Goal: Transaction & Acquisition: Purchase product/service

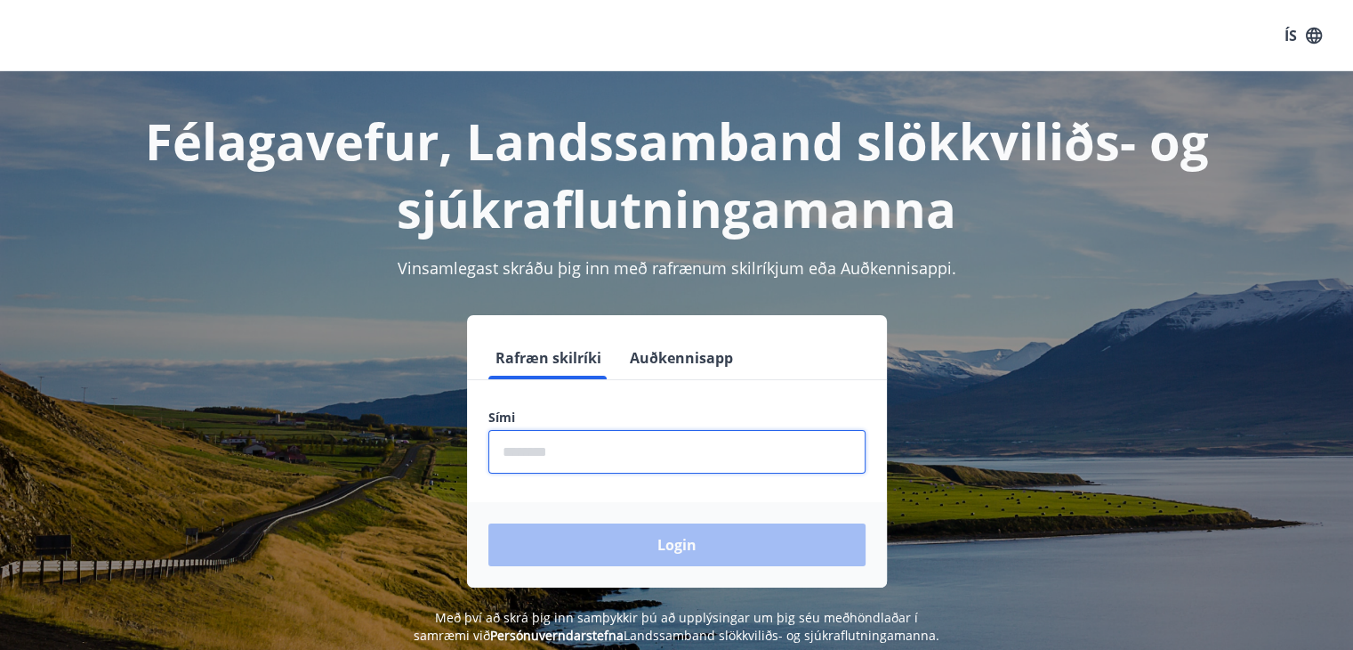
click at [602, 451] on input "phone" at bounding box center [676, 452] width 377 height 44
type input "********"
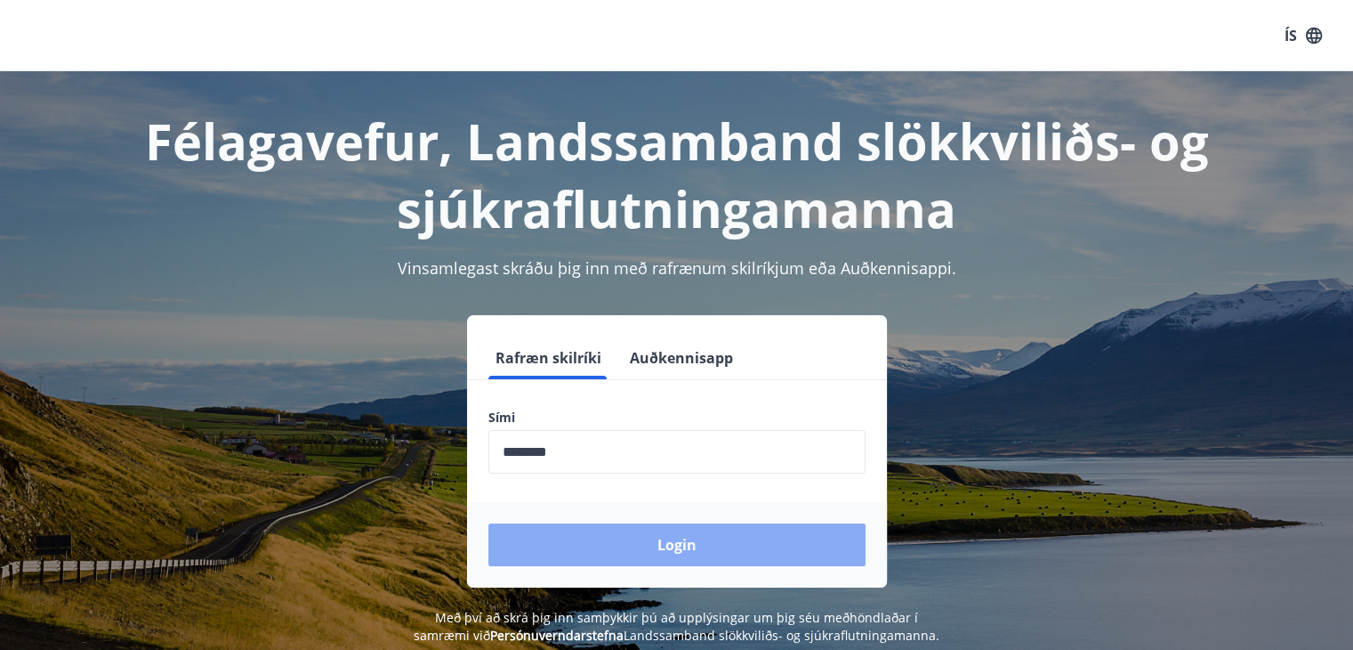
click at [659, 545] on button "Login" at bounding box center [676, 544] width 377 height 43
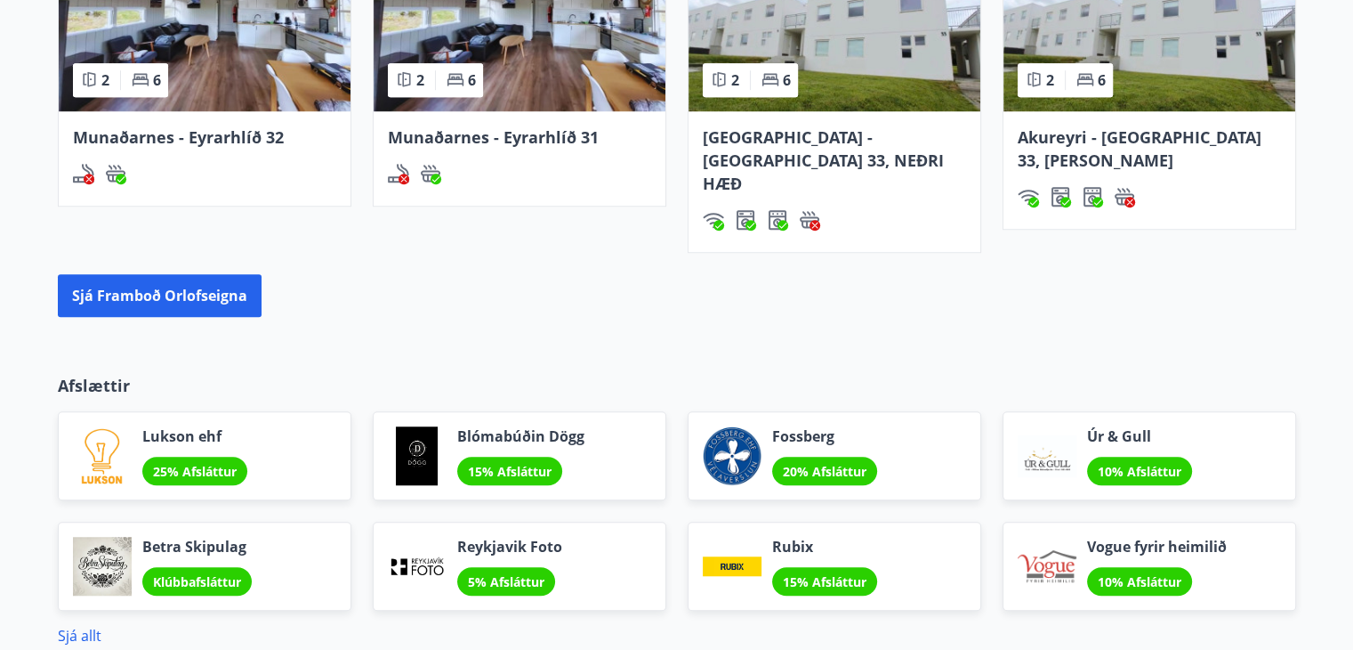
scroll to position [1294, 0]
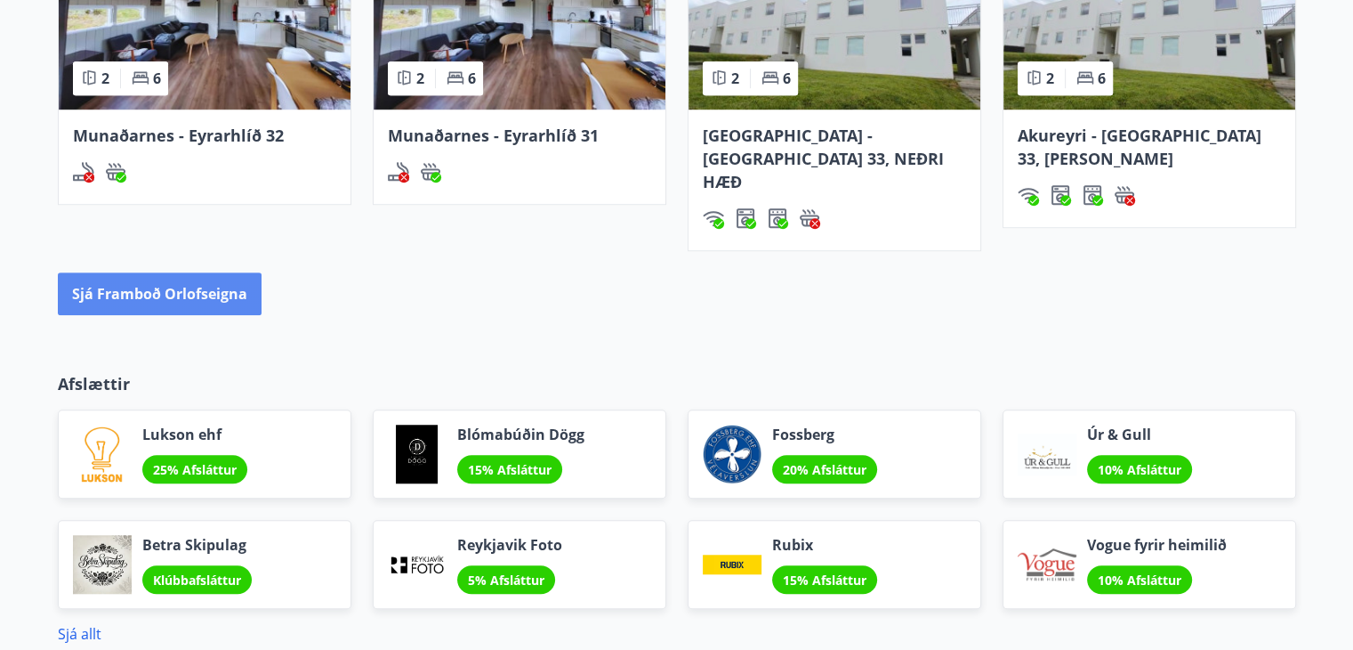
click at [149, 272] on button "Sjá framboð orlofseigna" at bounding box center [160, 293] width 204 height 43
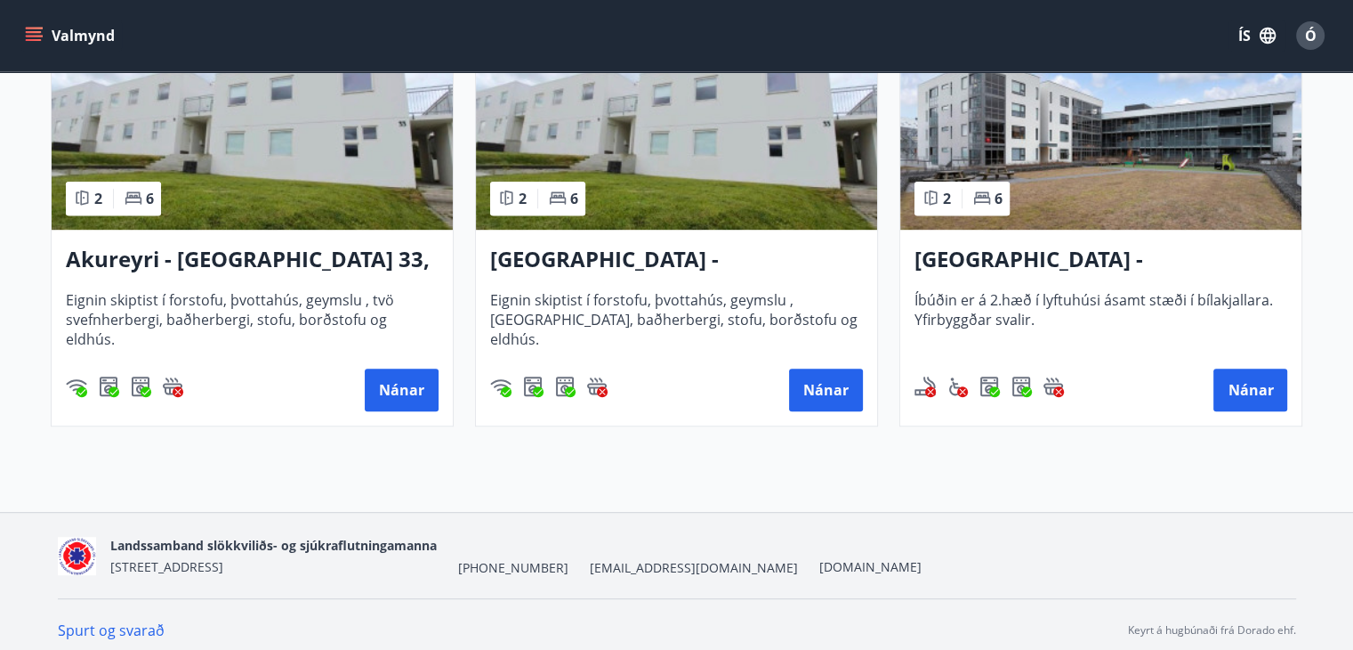
scroll to position [936, 0]
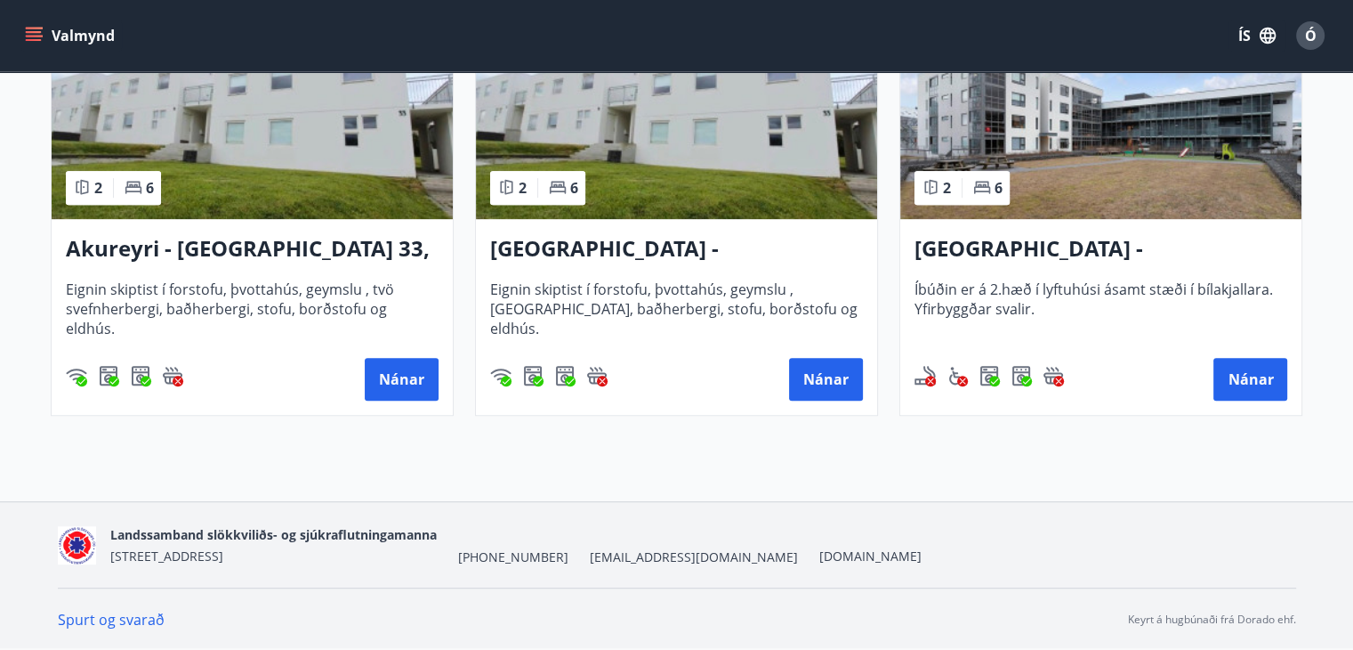
click at [1105, 238] on h3 "[GEOGRAPHIC_DATA] - Grandavegur 42F, íbúð 205" at bounding box center [1101, 249] width 373 height 32
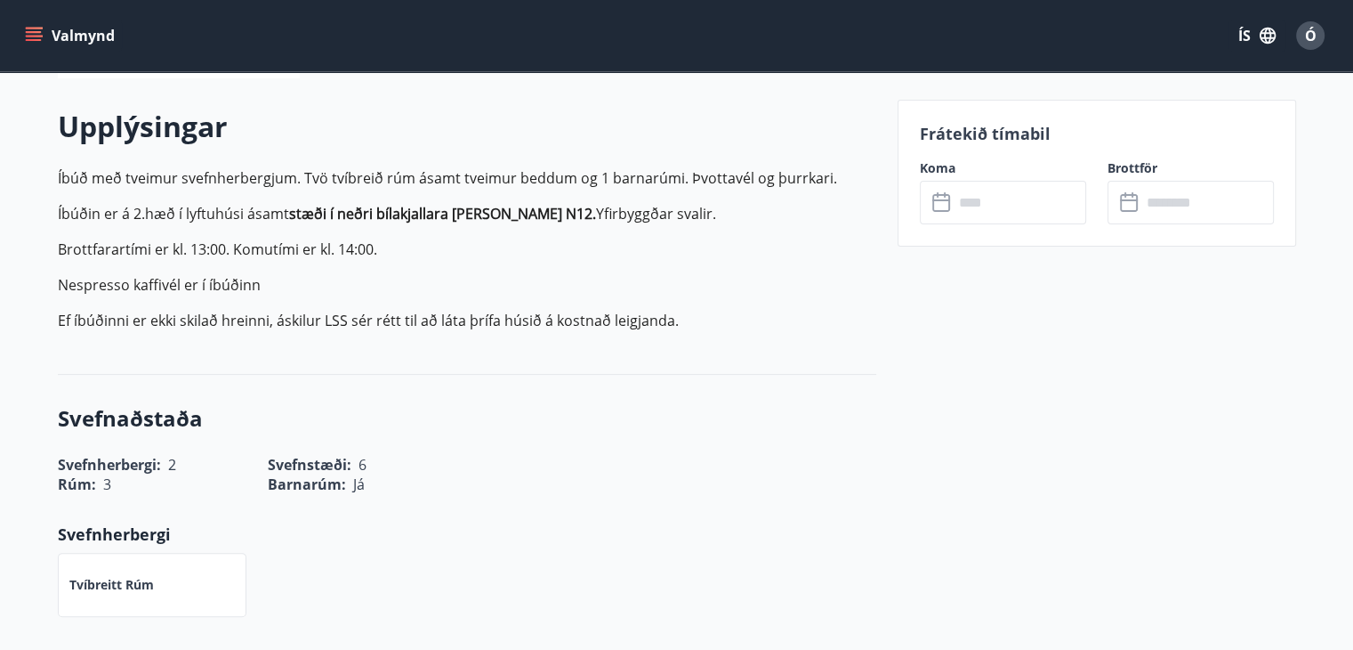
scroll to position [491, 0]
click at [980, 206] on input "text" at bounding box center [1020, 203] width 133 height 44
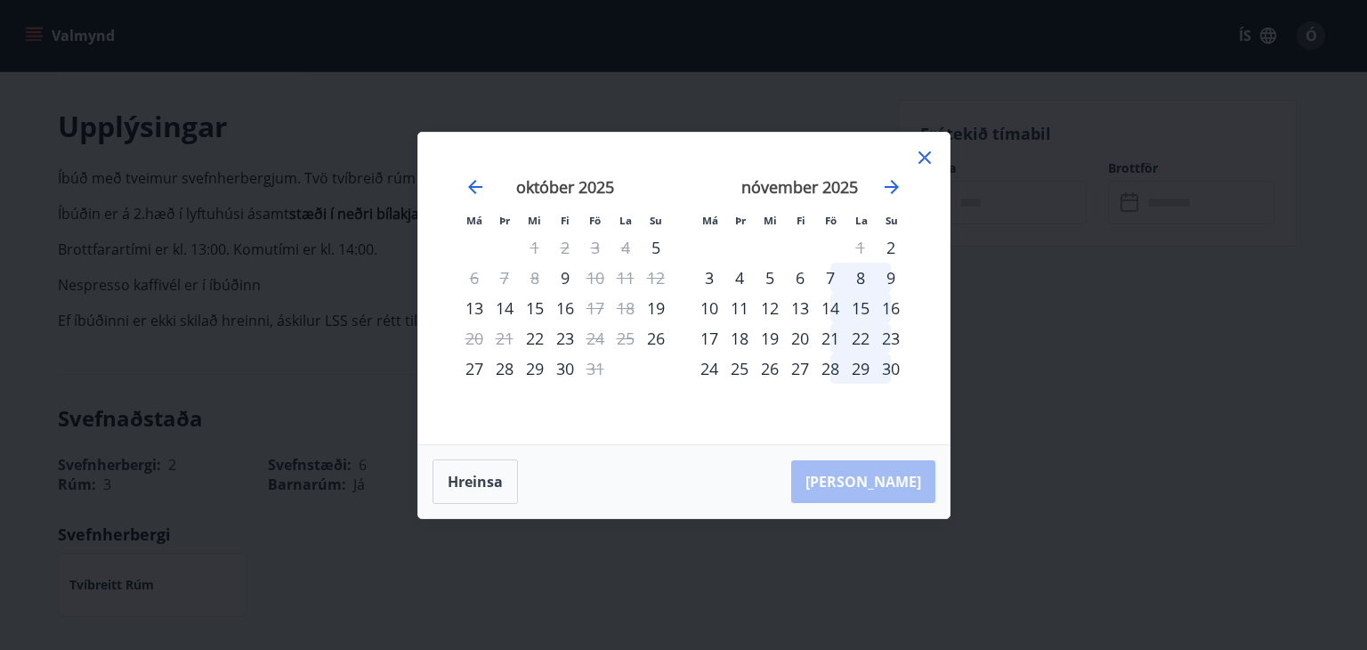
click at [932, 160] on icon at bounding box center [924, 157] width 21 height 21
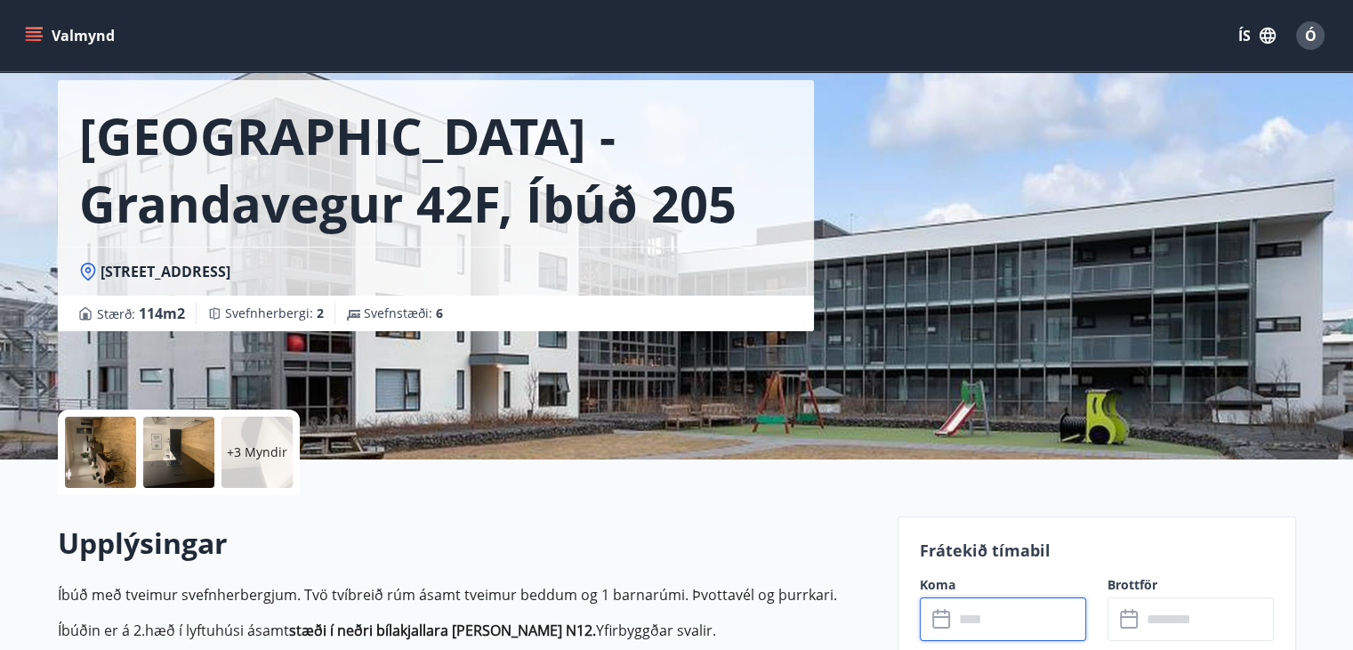
scroll to position [0, 0]
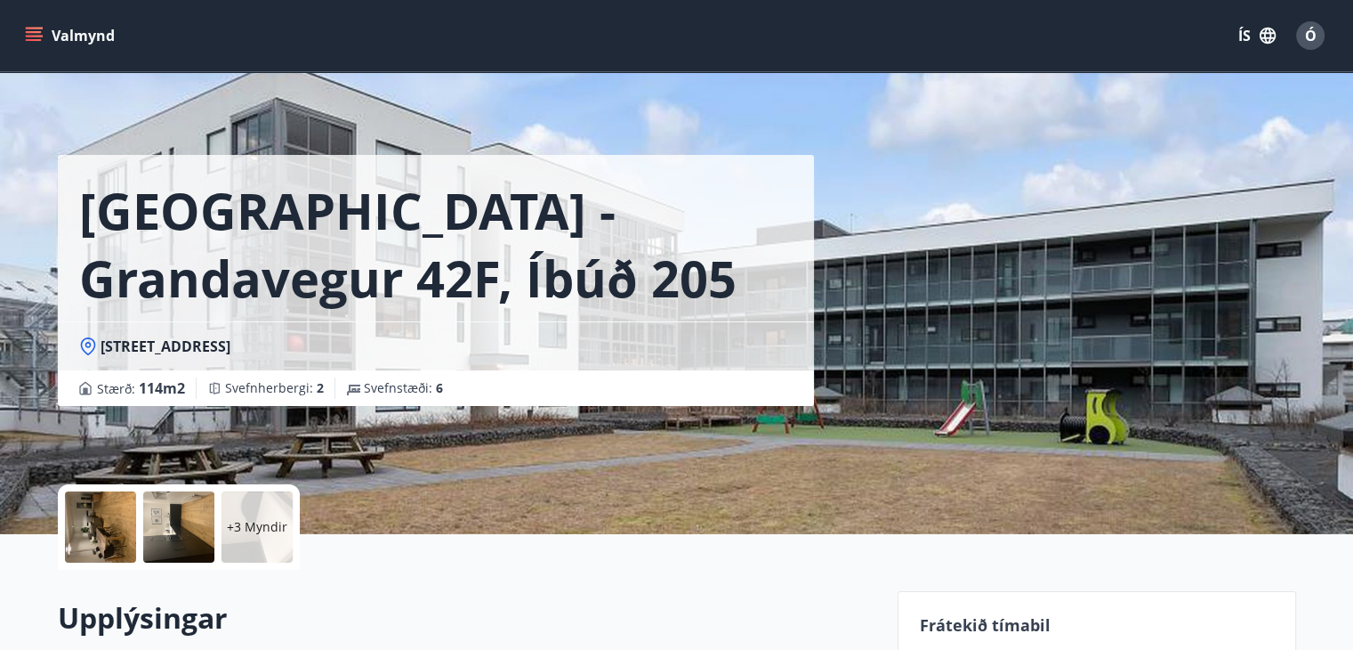
click at [61, 38] on button "Valmynd" at bounding box center [71, 36] width 101 height 32
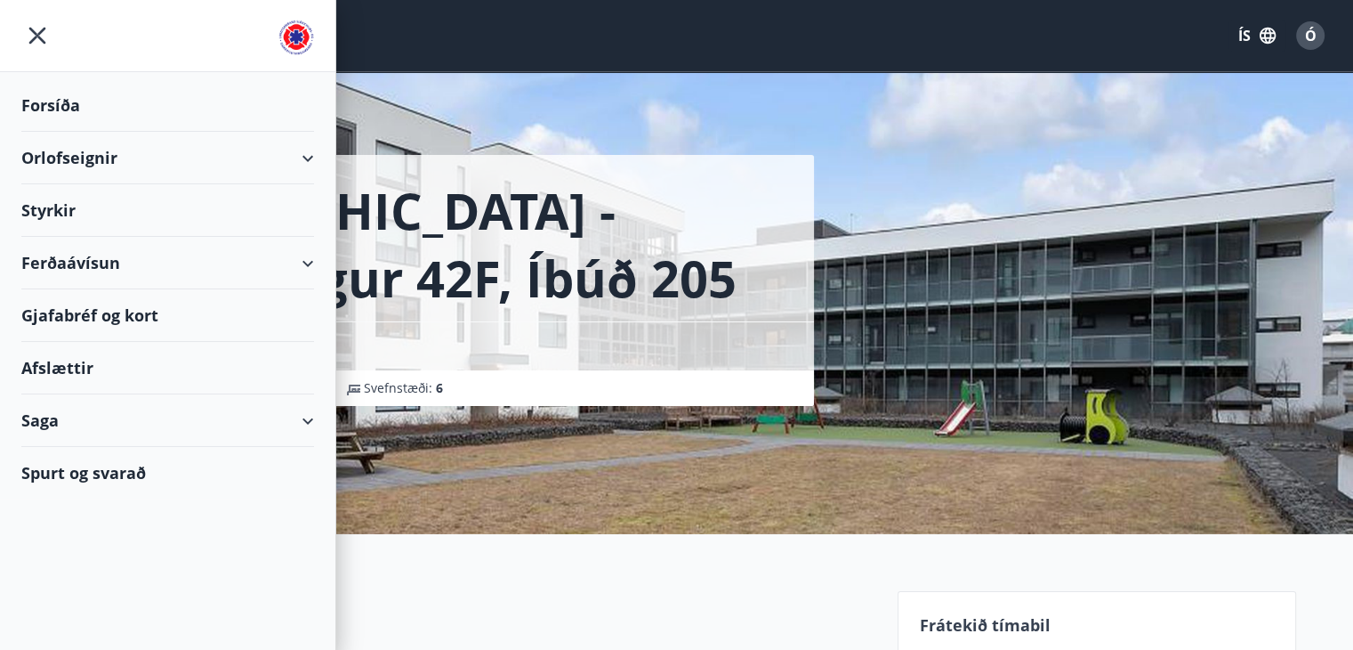
click at [86, 261] on div "Ferðaávísun" at bounding box center [167, 263] width 293 height 52
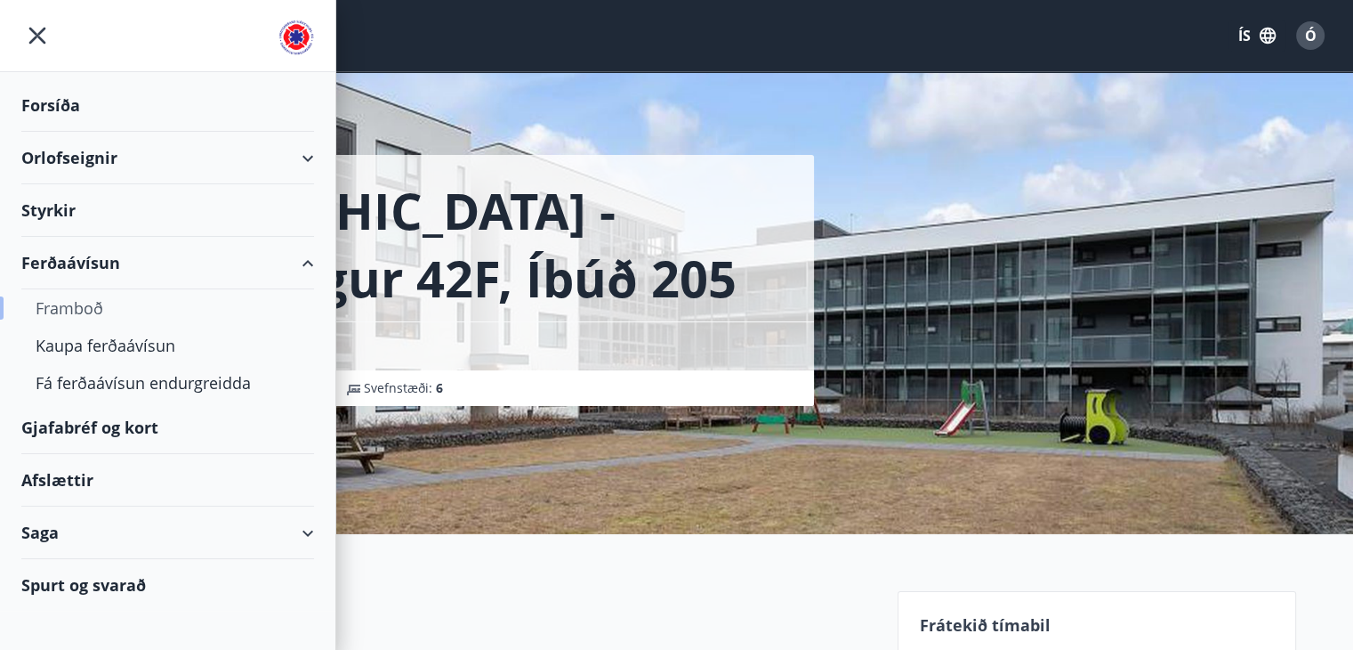
click at [79, 303] on div "Framboð" at bounding box center [168, 307] width 264 height 37
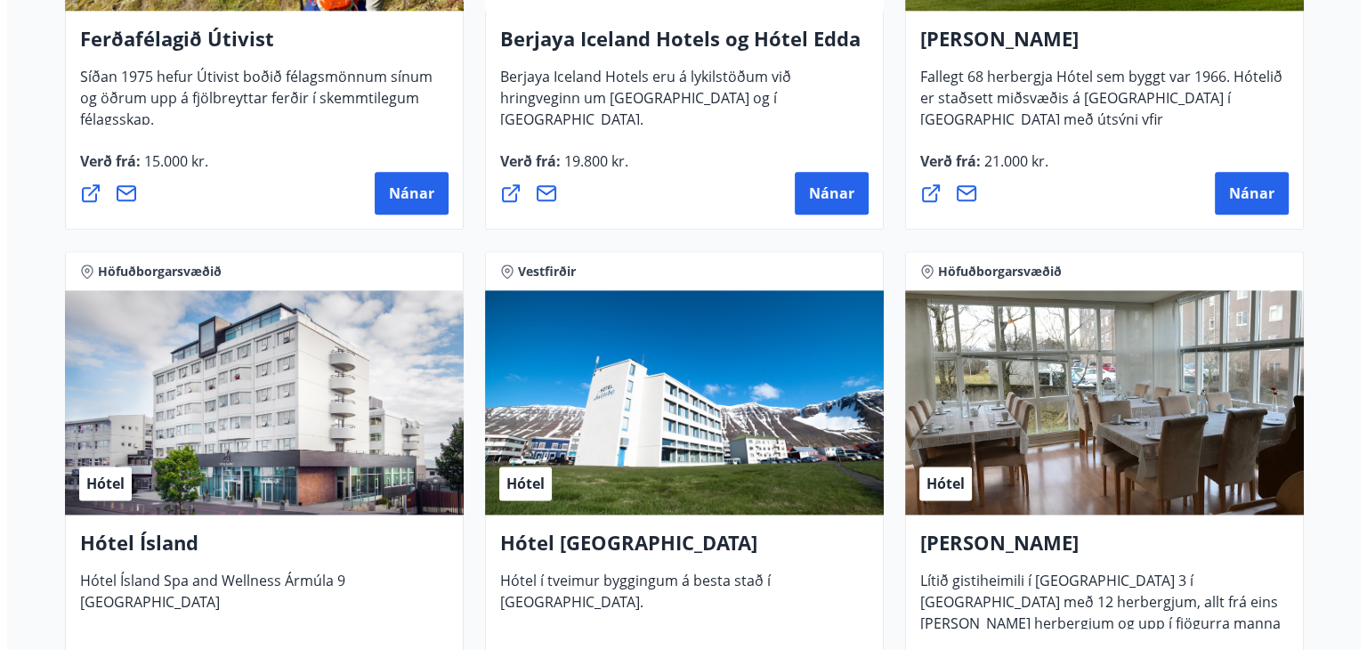
scroll to position [2271, 0]
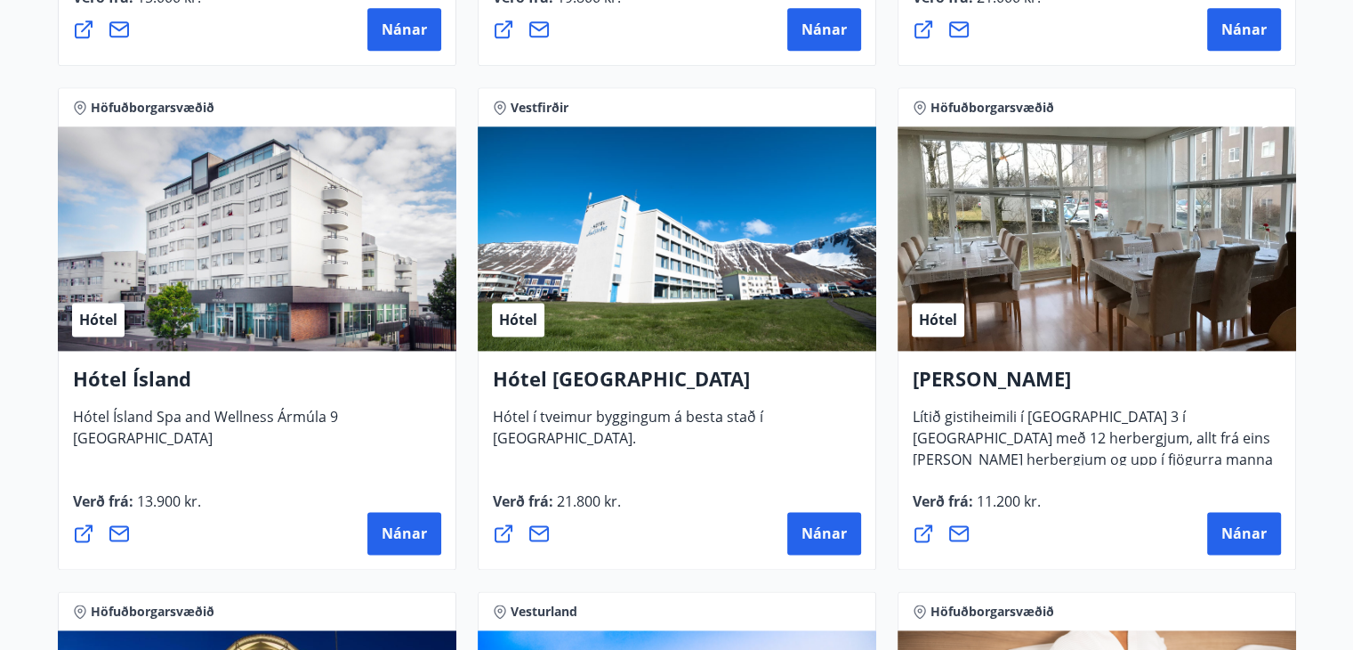
click at [216, 272] on div "Hótel" at bounding box center [257, 238] width 399 height 224
click at [382, 521] on button "Nánar" at bounding box center [404, 533] width 74 height 43
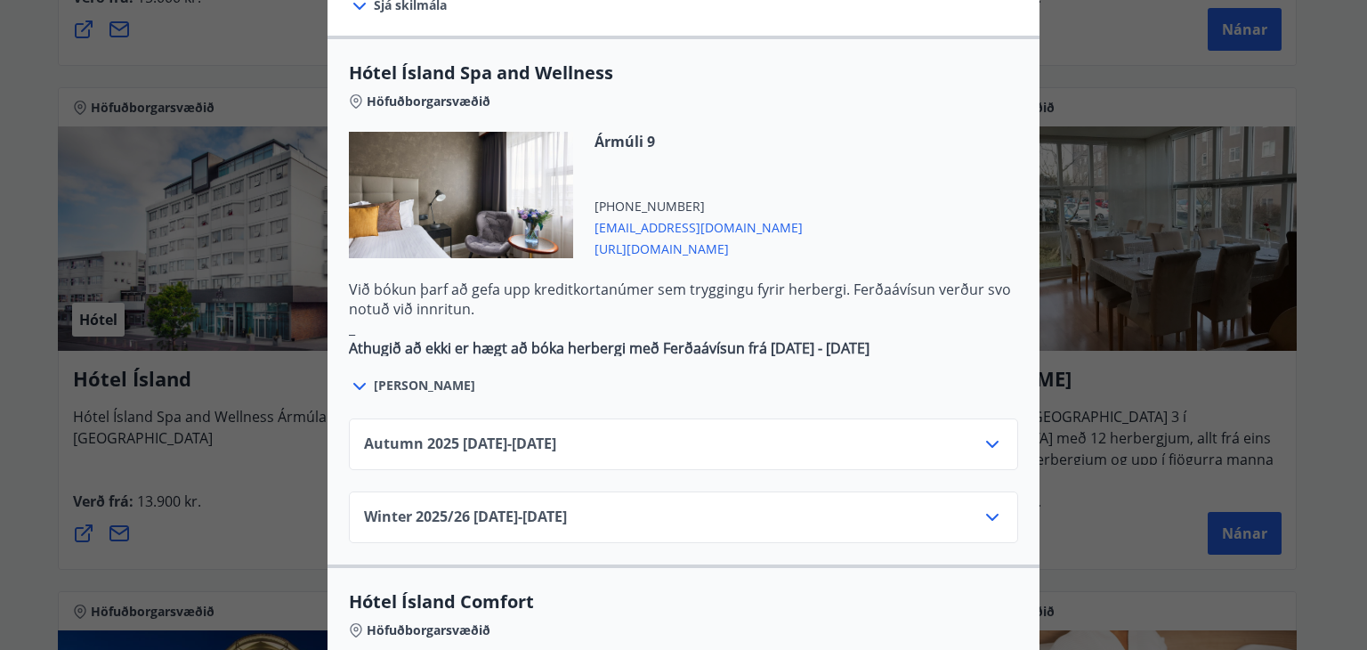
scroll to position [1021, 0]
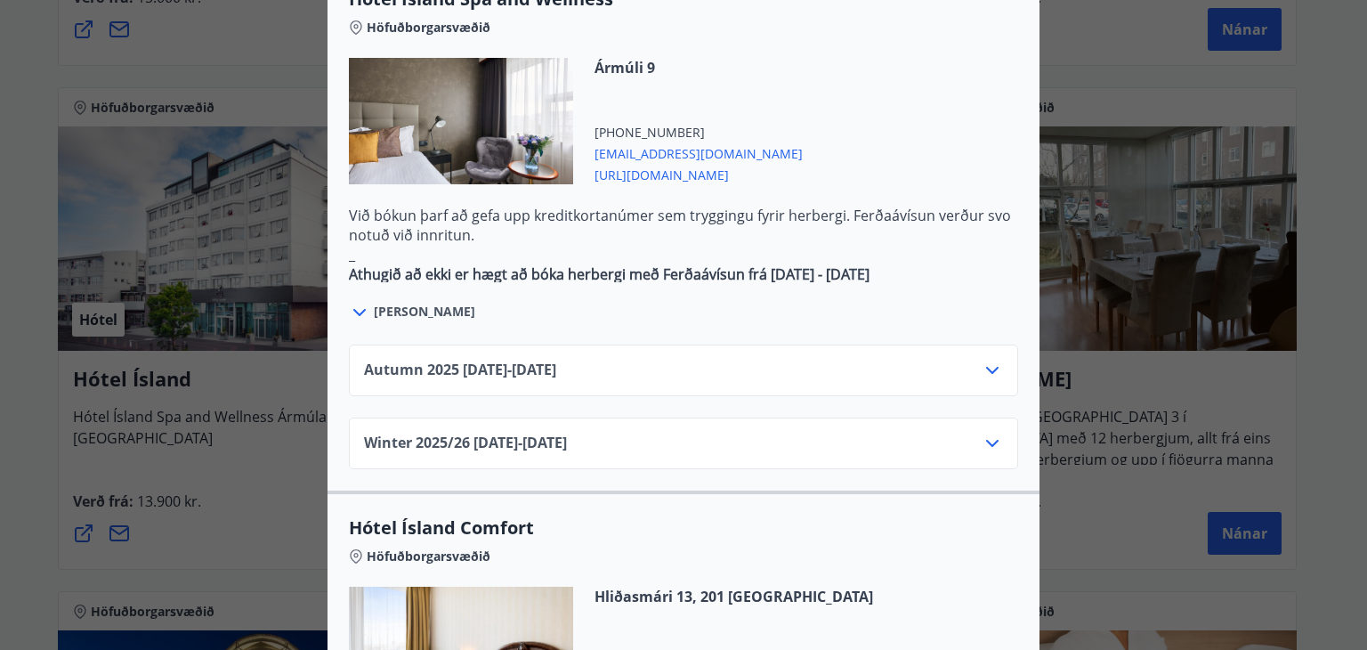
click at [984, 359] on icon at bounding box center [991, 369] width 21 height 21
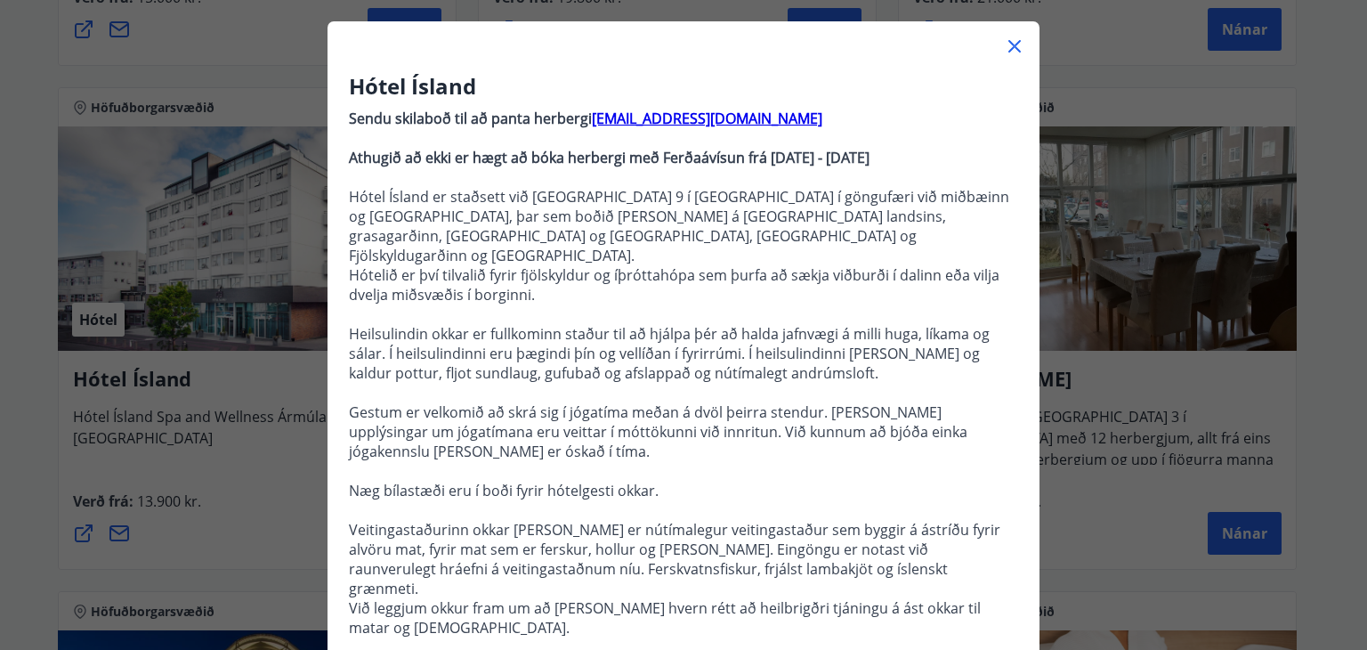
scroll to position [0, 0]
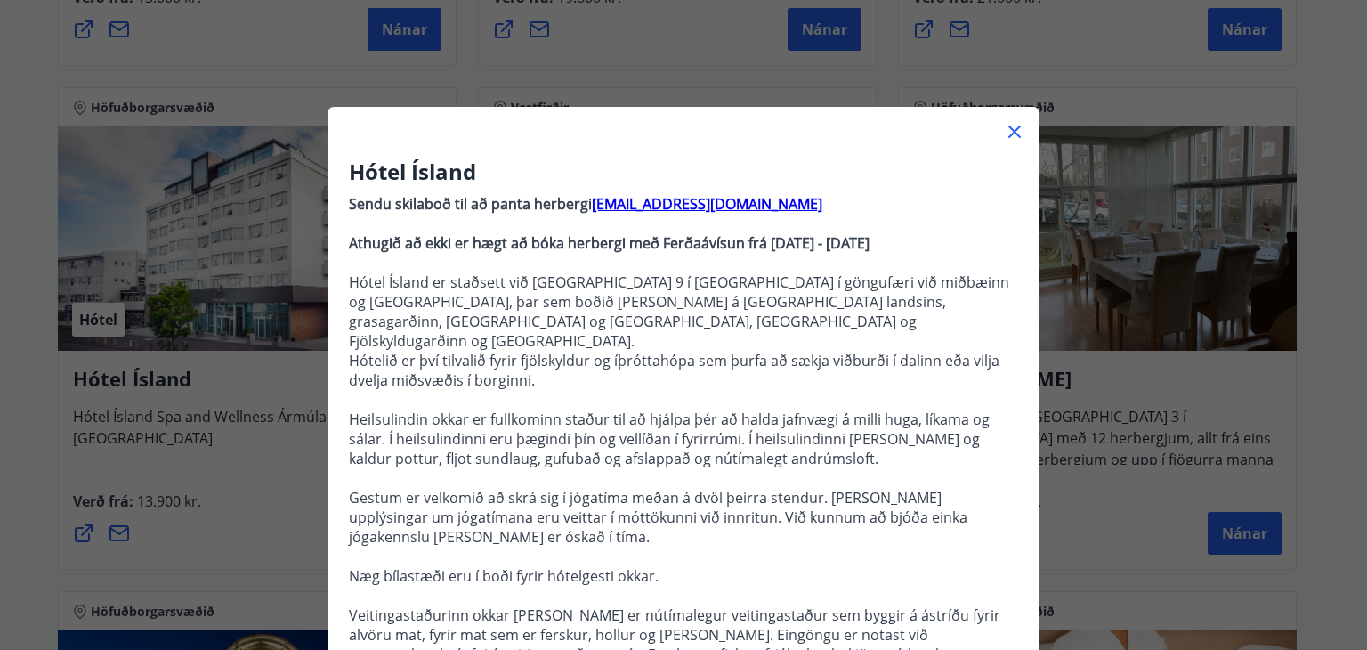
click at [1004, 136] on icon at bounding box center [1014, 131] width 21 height 21
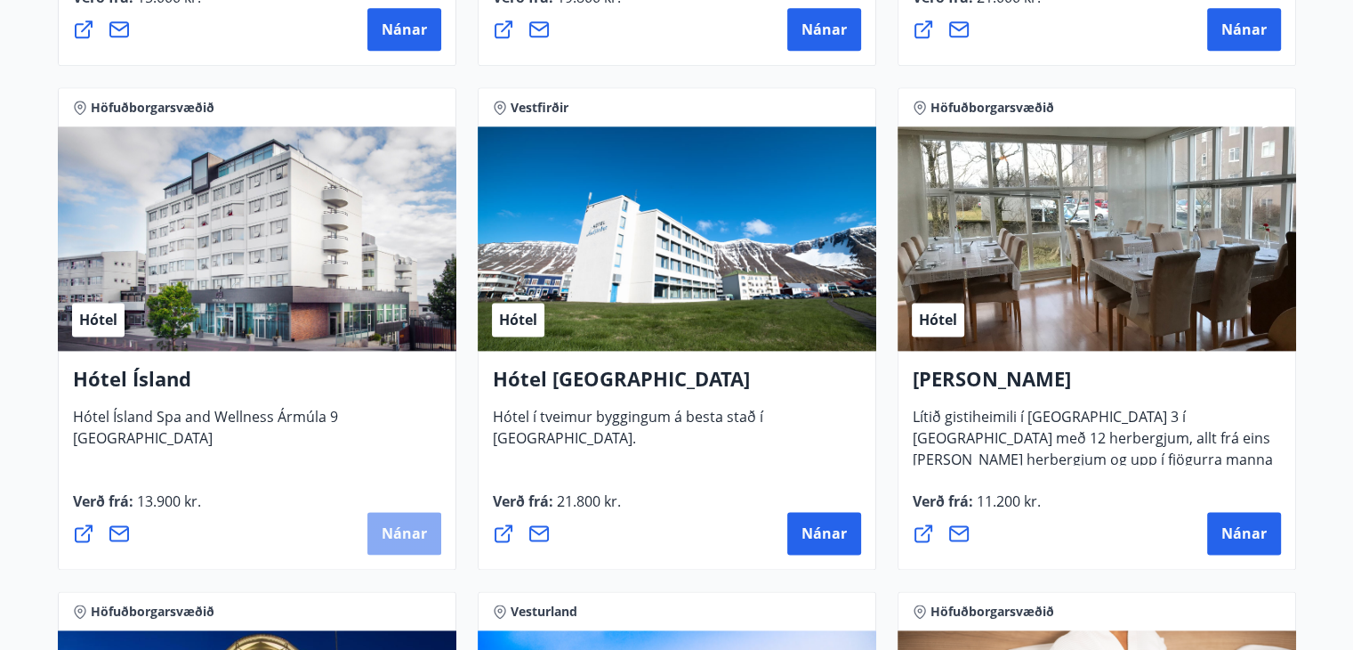
click at [421, 528] on span "Nánar" at bounding box center [404, 533] width 45 height 20
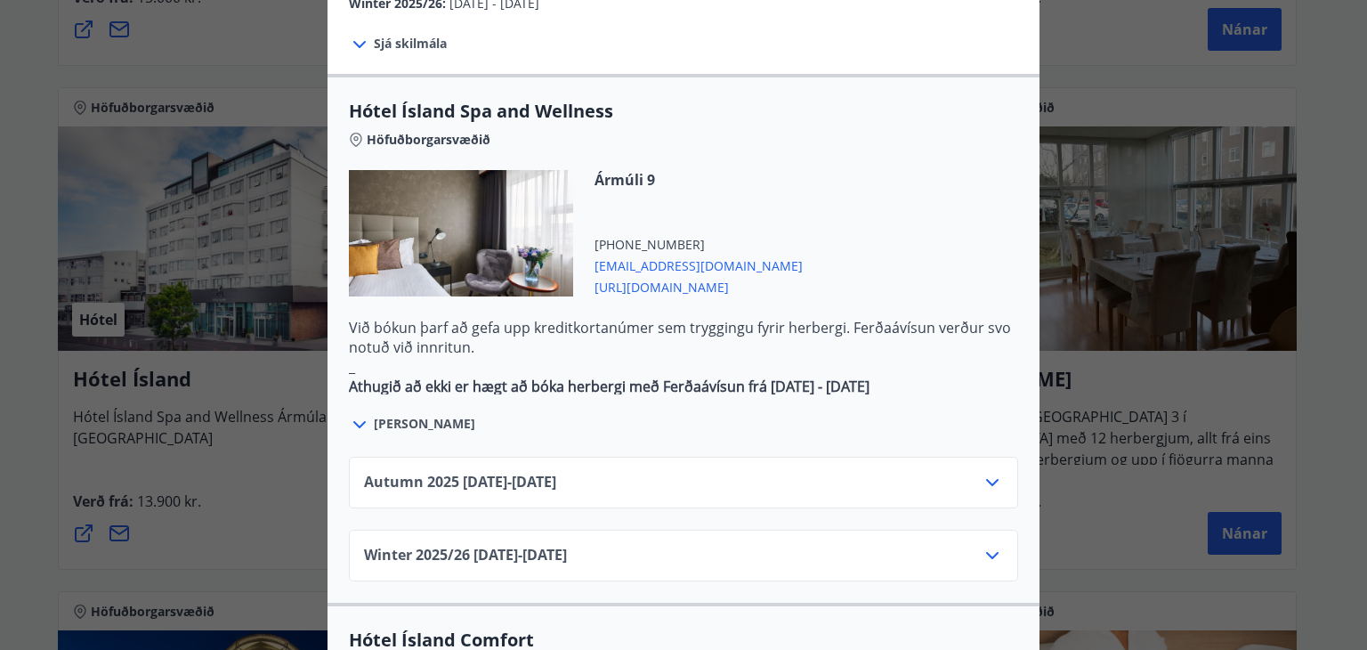
scroll to position [910, 0]
click at [981, 470] on icon at bounding box center [991, 480] width 21 height 21
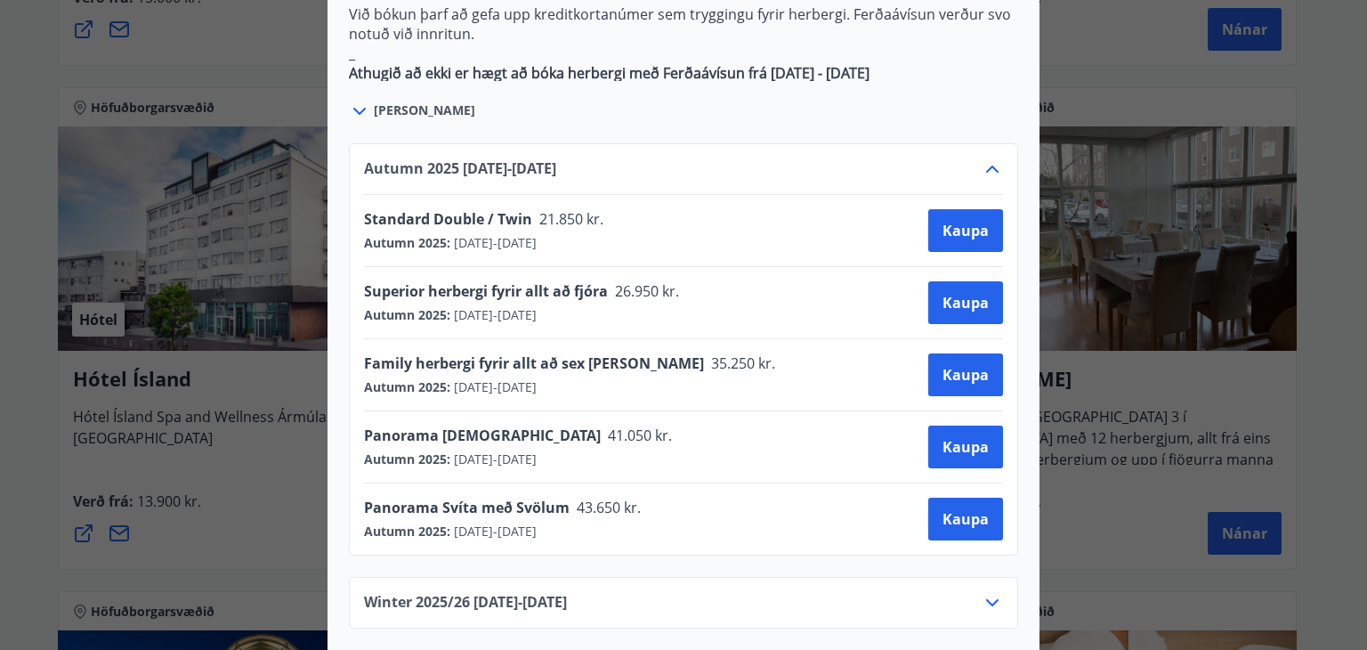
scroll to position [1291, 0]
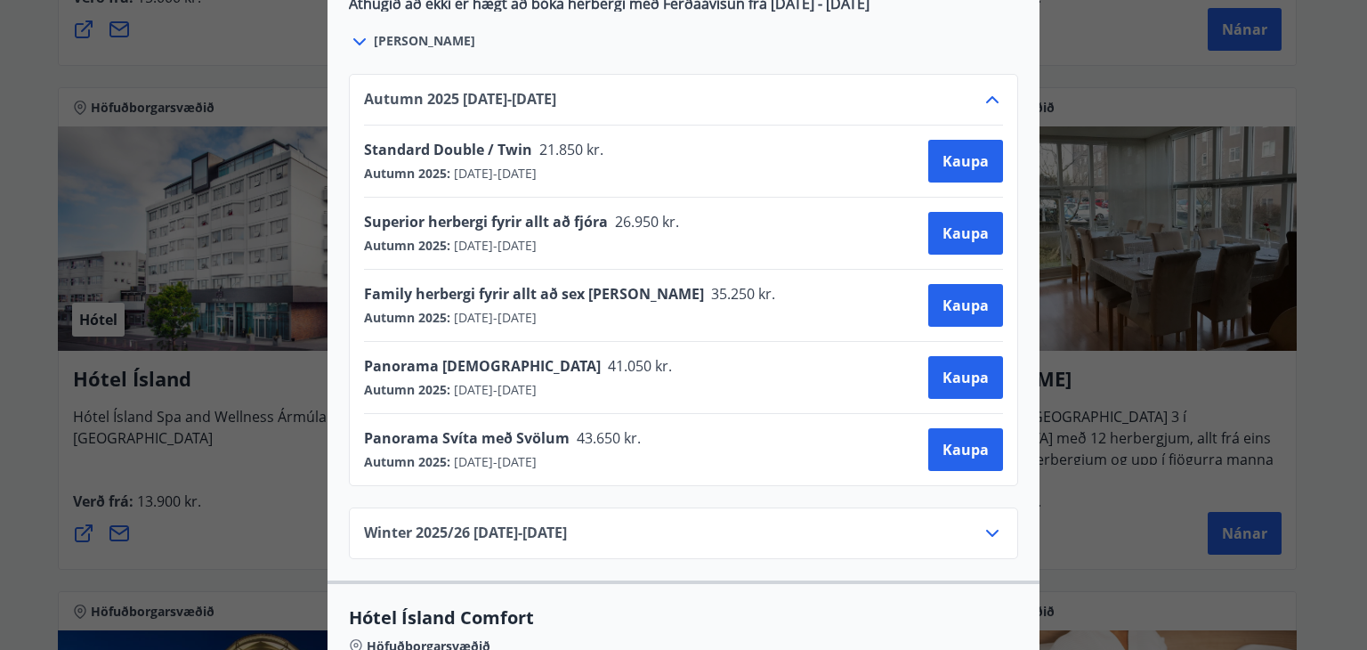
click at [847, 522] on div "Winter 2025/[PHONE_NUMBER][DATE] - [DATE]" at bounding box center [683, 540] width 639 height 36
click at [619, 284] on span "Family herbergi fyrir allt að sex [PERSON_NAME]" at bounding box center [534, 294] width 340 height 20
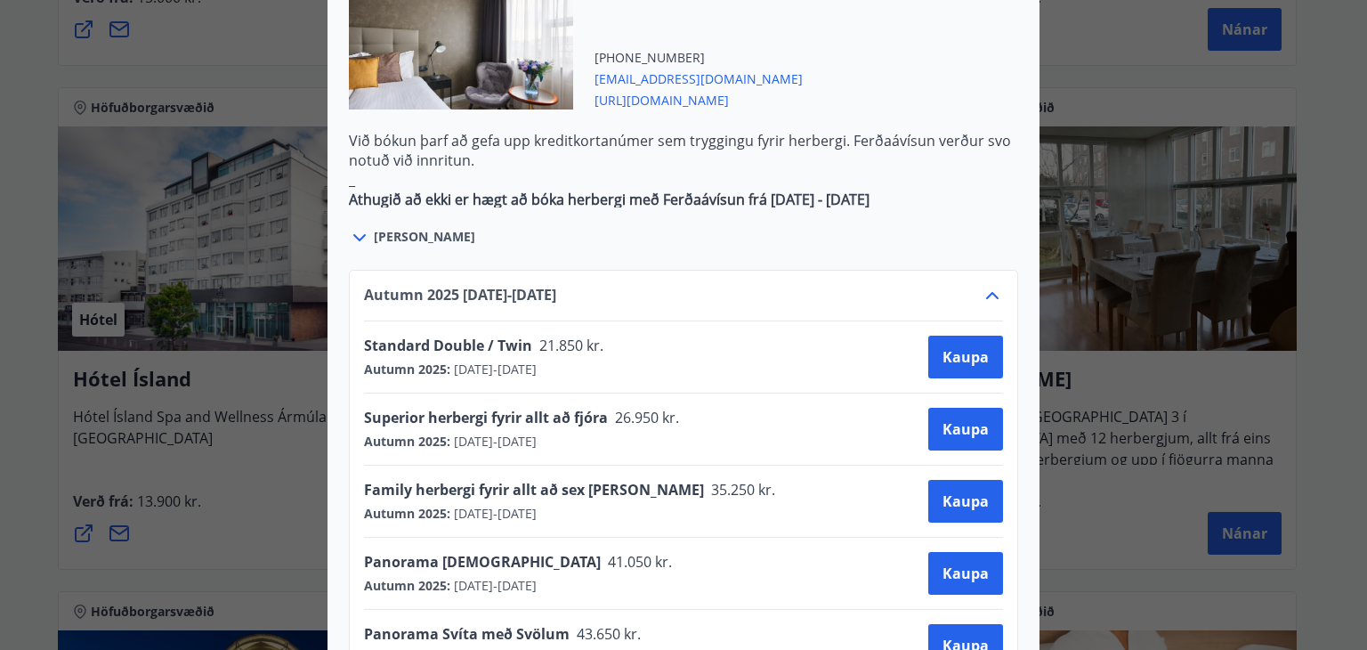
scroll to position [1096, 0]
click at [969, 418] on span "Kaupa" at bounding box center [965, 428] width 46 height 20
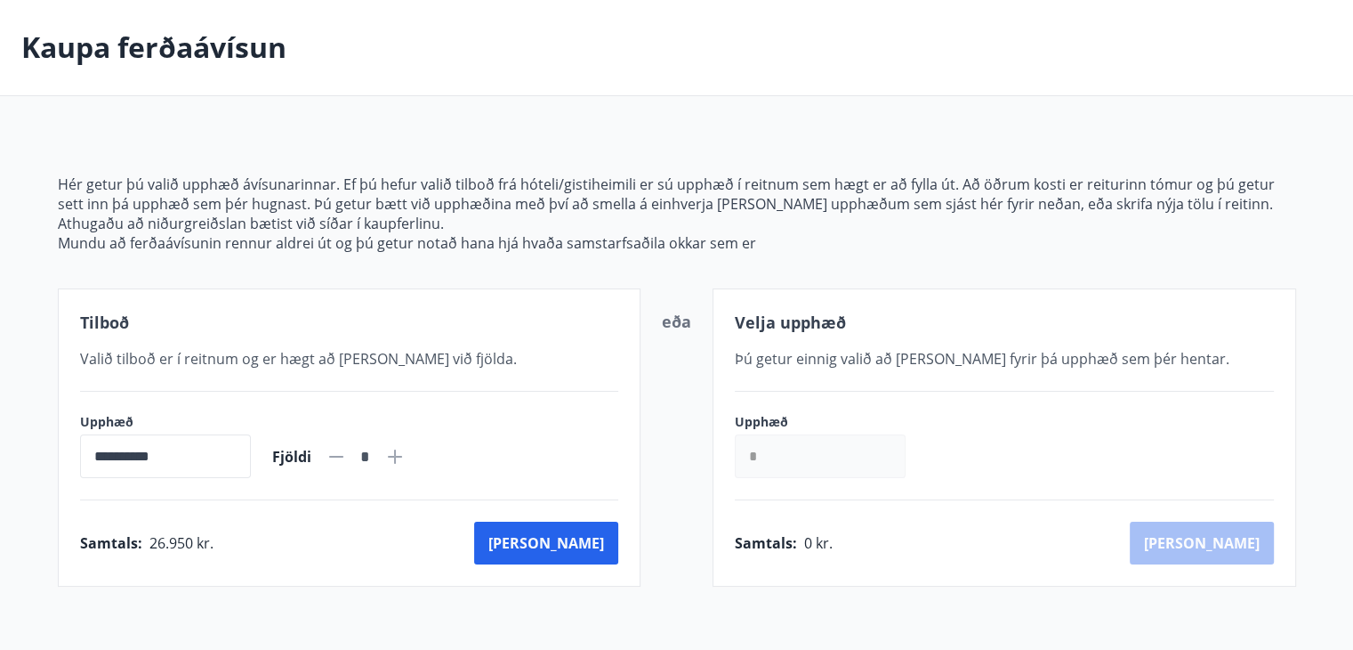
scroll to position [71, 0]
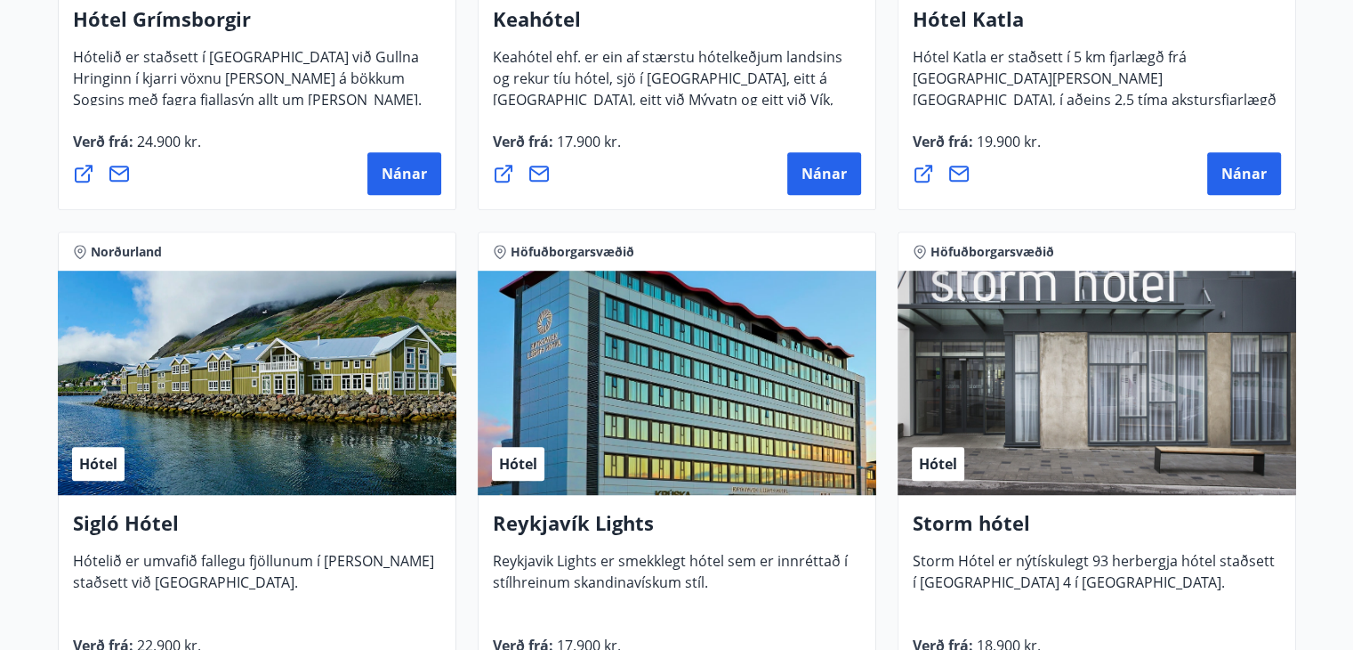
scroll to position [1283, 0]
